Goal: Task Accomplishment & Management: Manage account settings

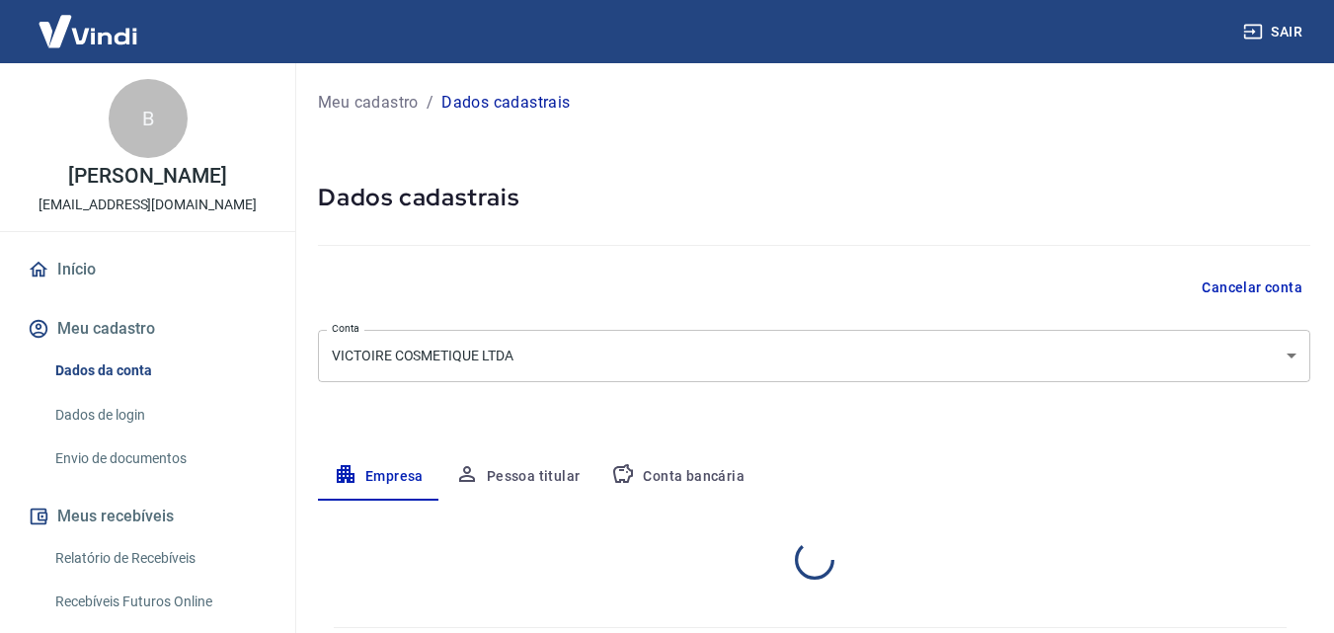
select select "MG"
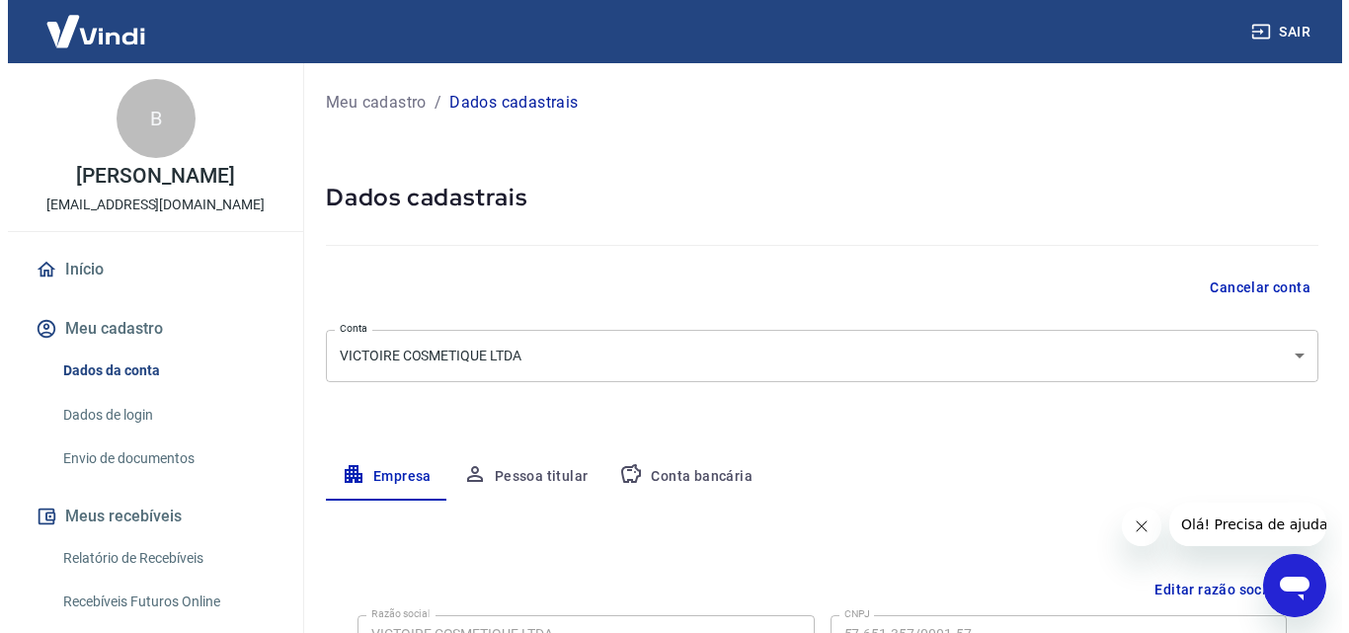
scroll to position [196, 0]
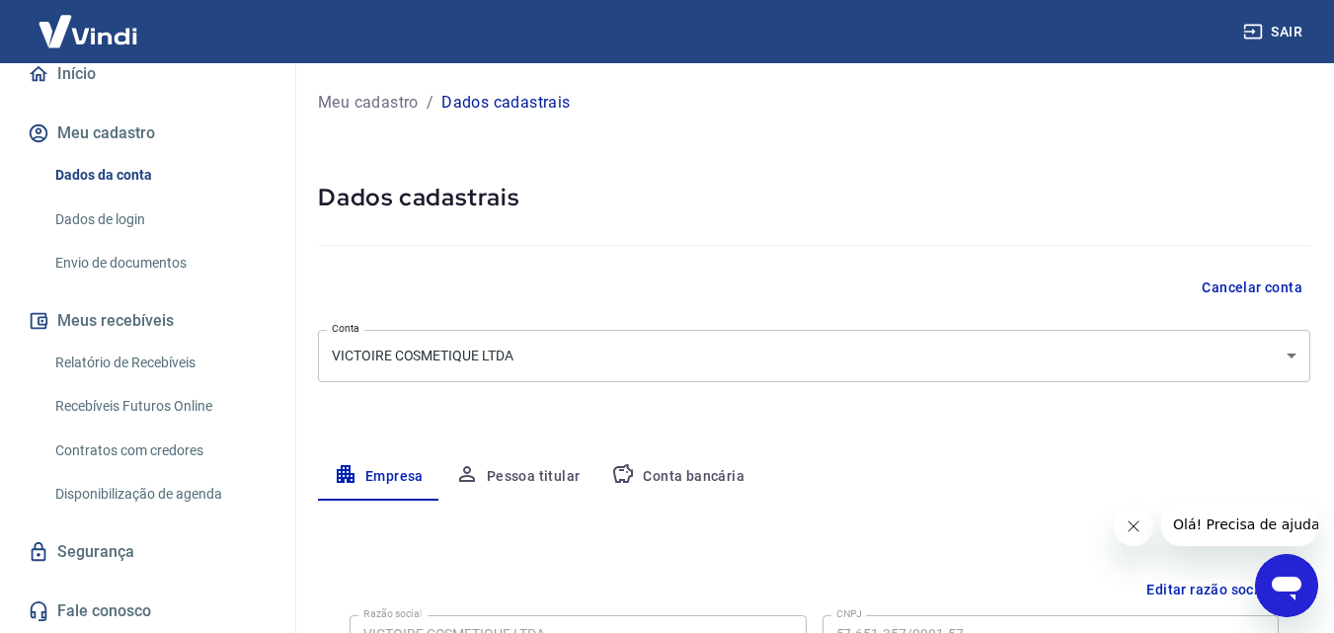
click at [121, 553] on link "Segurança" at bounding box center [148, 551] width 248 height 43
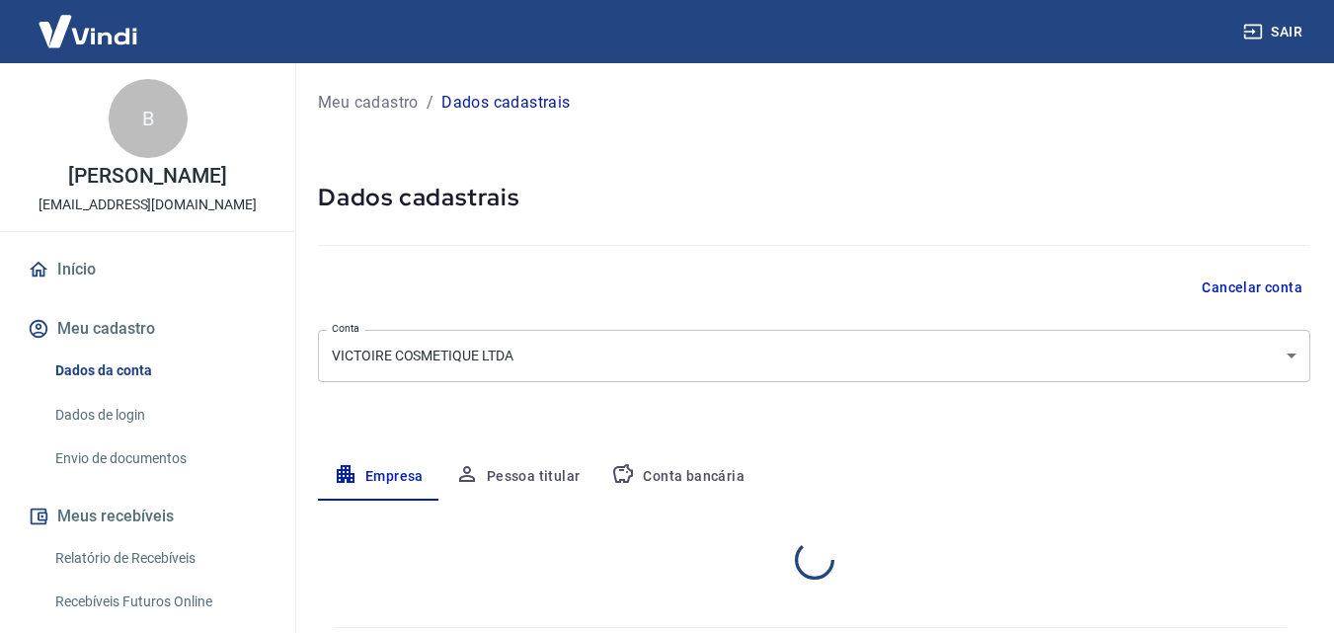
select select "MG"
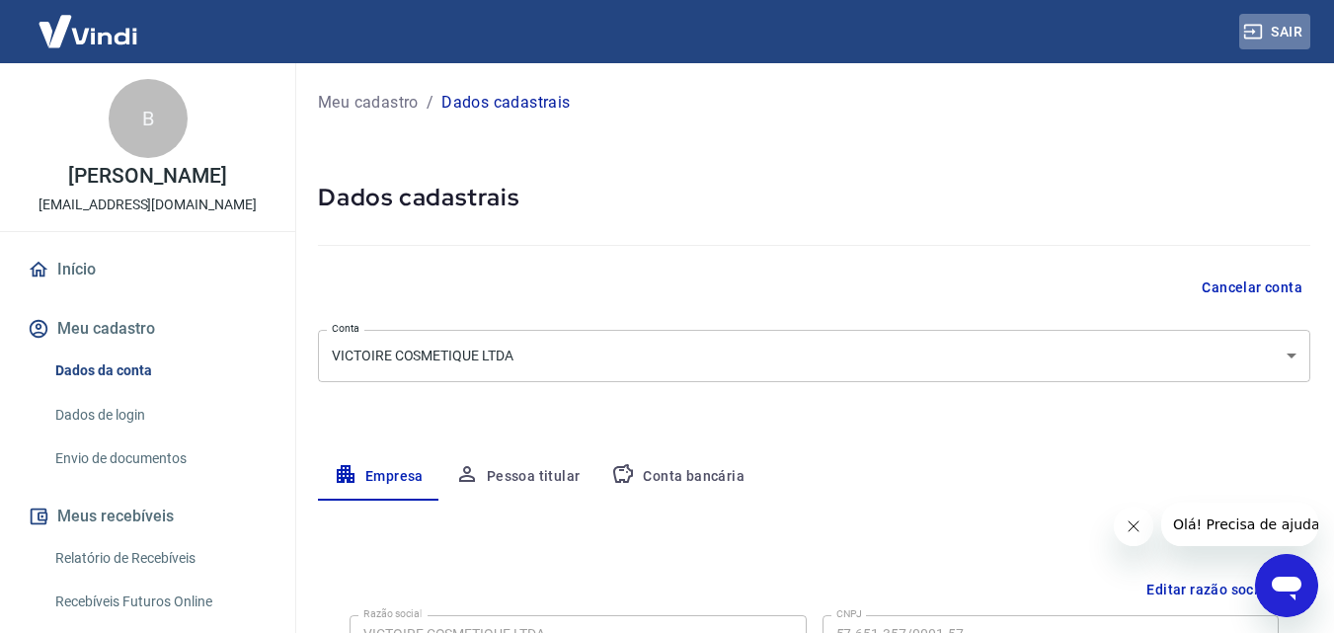
click at [1286, 21] on button "Sair" at bounding box center [1274, 32] width 71 height 37
